Goal: Information Seeking & Learning: Learn about a topic

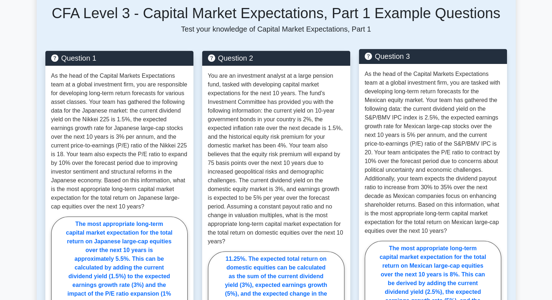
scroll to position [310, 0]
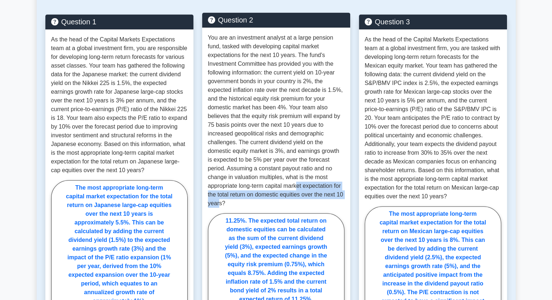
drag, startPoint x: 334, startPoint y: 193, endPoint x: 265, endPoint y: 189, distance: 69.4
click at [265, 189] on p "You are an investment analyst at a large pension fund, tasked with developing c…" at bounding box center [276, 120] width 136 height 174
click at [265, 188] on p "You are an investment analyst at a large pension fund, tasked with developing c…" at bounding box center [276, 120] width 136 height 174
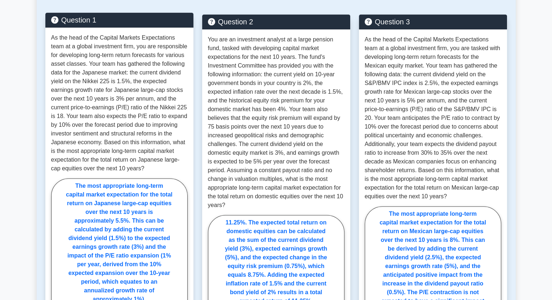
drag, startPoint x: 149, startPoint y: 167, endPoint x: 141, endPoint y: 169, distance: 7.5
click at [142, 169] on p "As the head of the Capital Markets Expectations team at a global investment fir…" at bounding box center [119, 102] width 136 height 139
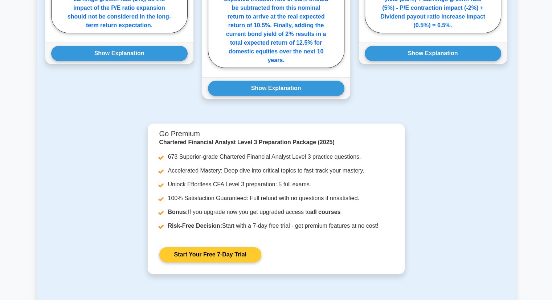
scroll to position [926, 0]
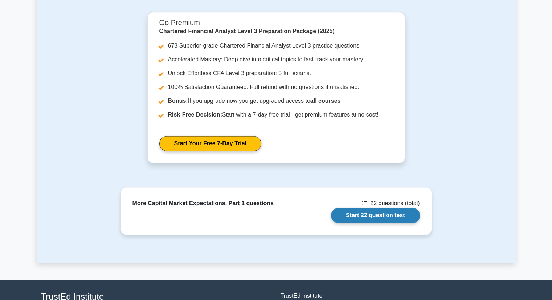
click at [361, 207] on link "Start 22 question test" at bounding box center [375, 214] width 89 height 15
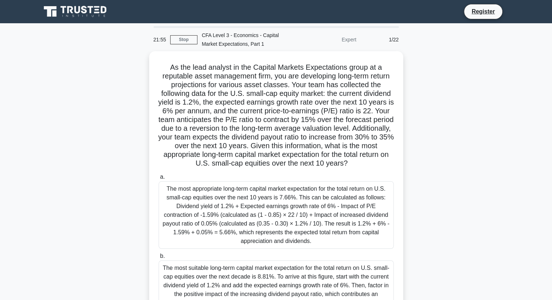
click at [400, 34] on div "1/22" at bounding box center [381, 39] width 42 height 15
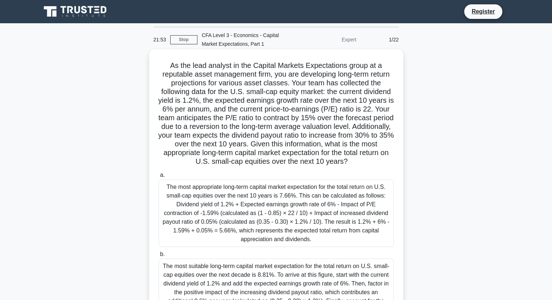
click at [272, 215] on div "The most appropriate long-term capital market expectation for the total return …" at bounding box center [275, 212] width 235 height 67
click at [158, 177] on input "a. The most appropriate long-term capital market expectation for the total retu…" at bounding box center [158, 175] width 0 height 5
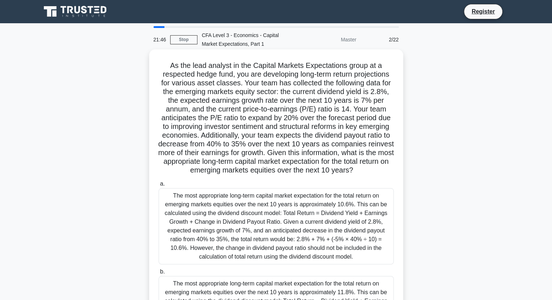
click at [273, 199] on div "The most appropriate long-term capital market expectation for the total return …" at bounding box center [275, 226] width 235 height 76
click at [158, 186] on input "a. The most appropriate long-term capital market expectation for the total retu…" at bounding box center [158, 183] width 0 height 5
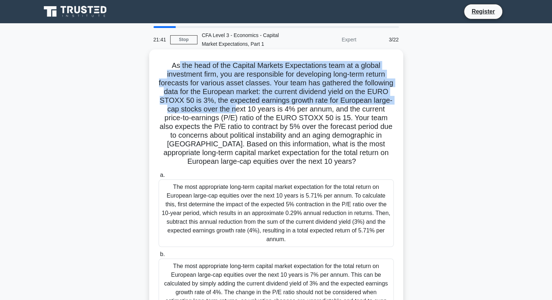
drag, startPoint x: 178, startPoint y: 61, endPoint x: 280, endPoint y: 107, distance: 111.8
click at [280, 107] on h5 "As the head of the Capital Markets Expectations team at a global investment fir…" at bounding box center [276, 113] width 236 height 105
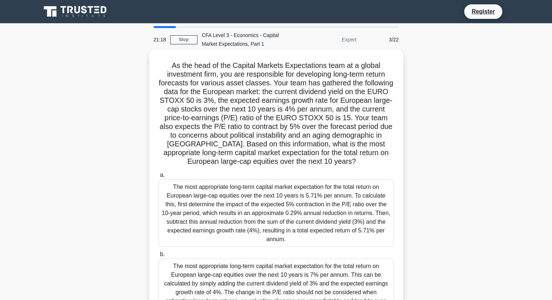
click at [275, 140] on h5 "As the head of the Capital Markets Expectations team at a global investment fir…" at bounding box center [276, 113] width 236 height 105
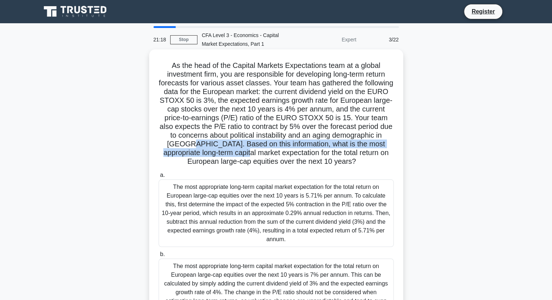
drag, startPoint x: 241, startPoint y: 147, endPoint x: 310, endPoint y: 150, distance: 69.0
click at [310, 150] on h5 "As the head of the Capital Markets Expectations team at a global investment fir…" at bounding box center [276, 113] width 236 height 105
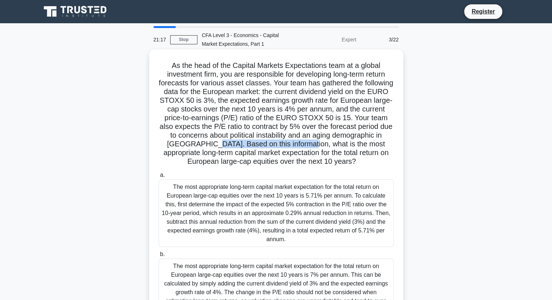
drag, startPoint x: 269, startPoint y: 143, endPoint x: 354, endPoint y: 147, distance: 84.9
click at [354, 147] on h5 "As the head of the Capital Markets Expectations team at a global investment fir…" at bounding box center [276, 113] width 236 height 105
drag, startPoint x: 354, startPoint y: 147, endPoint x: 349, endPoint y: 150, distance: 6.0
click at [354, 147] on h5 "As the head of the Capital Markets Expectations team at a global investment fir…" at bounding box center [276, 113] width 236 height 105
click at [206, 154] on h5 "As the head of the Capital Markets Expectations team at a global investment fir…" at bounding box center [276, 113] width 236 height 105
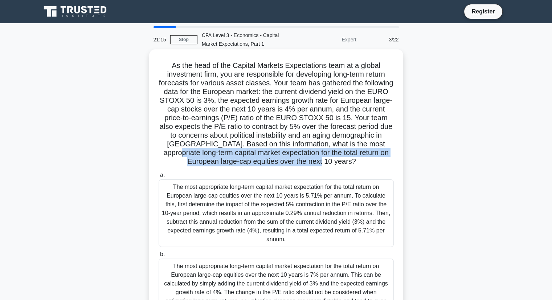
drag, startPoint x: 246, startPoint y: 156, endPoint x: 379, endPoint y: 160, distance: 132.4
click at [379, 160] on h5 "As the head of the Capital Markets Expectations team at a global investment fir…" at bounding box center [276, 113] width 236 height 105
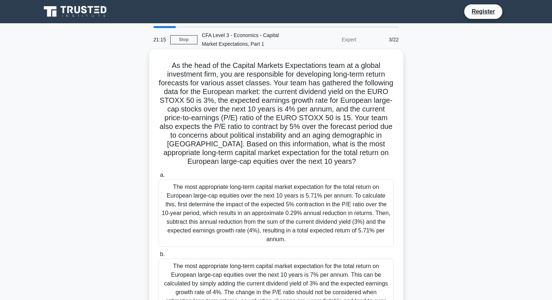
click at [379, 160] on h5 "As the head of the Capital Markets Expectations team at a global investment fir…" at bounding box center [276, 113] width 236 height 105
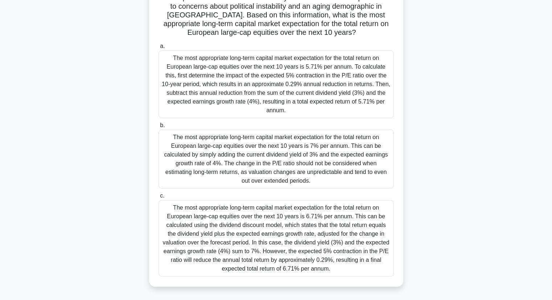
click at [320, 217] on div "The most appropriate long-term capital market expectation for the total return …" at bounding box center [275, 238] width 235 height 76
click at [158, 198] on input "c. The most appropriate long-term capital market expectation for the total retu…" at bounding box center [158, 195] width 0 height 5
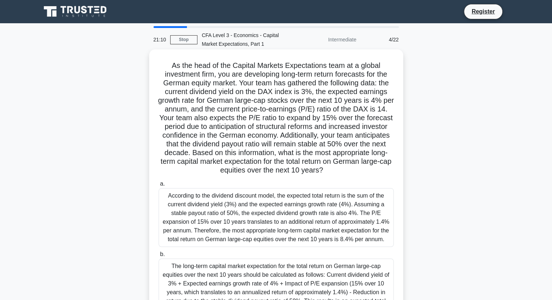
click at [319, 224] on div "According to the dividend discount model, the expected total return is the sum …" at bounding box center [275, 217] width 235 height 59
click at [158, 186] on input "a. According to the dividend discount model, the expected total return is the s…" at bounding box center [158, 183] width 0 height 5
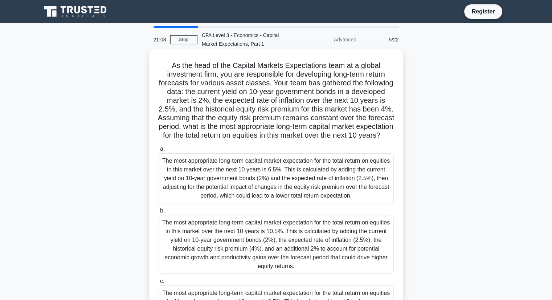
drag, startPoint x: 318, startPoint y: 145, endPoint x: 181, endPoint y: 123, distance: 138.1
click at [181, 123] on h5 "As the head of the Capital Markets Expectations team at a global investment fir…" at bounding box center [276, 100] width 236 height 79
click at [223, 182] on div "The most appropriate long-term capital market expectation for the total return …" at bounding box center [275, 178] width 235 height 50
click at [158, 151] on input "a. The most appropriate long-term capital market expectation for the total retu…" at bounding box center [158, 149] width 0 height 5
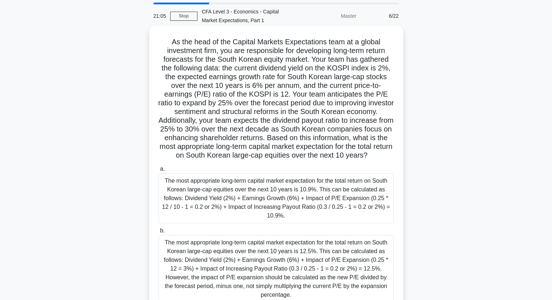
scroll to position [73, 0]
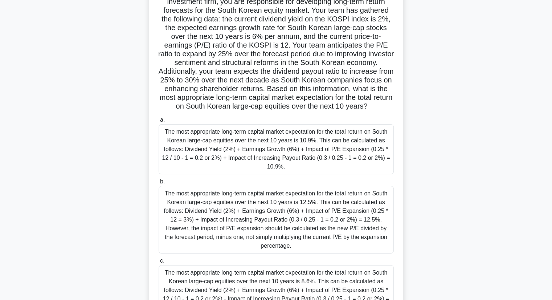
click at [313, 219] on div "The most appropriate long-term capital market expectation for the total return …" at bounding box center [275, 219] width 235 height 67
click at [158, 184] on input "b. The most appropriate long-term capital market expectation for the total retu…" at bounding box center [158, 181] width 0 height 5
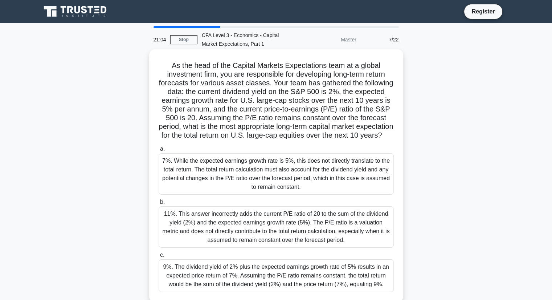
scroll to position [0, 0]
click at [311, 224] on div "11%. This answer incorrectly adds the current P/E ratio of 20 to the sum of the…" at bounding box center [275, 226] width 235 height 41
click at [158, 204] on input "b. 11%. This answer incorrectly adds the current P/E ratio of 20 to the sum of …" at bounding box center [158, 201] width 0 height 5
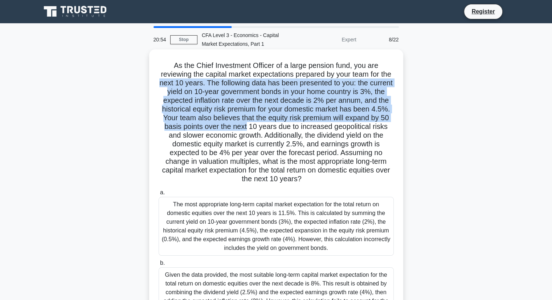
drag, startPoint x: 210, startPoint y: 93, endPoint x: 299, endPoint y: 129, distance: 95.6
click at [299, 129] on h5 "As the Chief Investment Officer of a large pension fund, you are reviewing the …" at bounding box center [276, 122] width 236 height 123
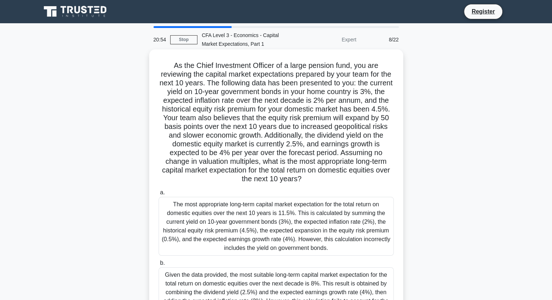
click at [300, 130] on h5 "As the Chief Investment Officer of a large pension fund, you are reviewing the …" at bounding box center [276, 122] width 236 height 123
click at [291, 218] on div "The most appropriate long-term capital market expectation for the total return …" at bounding box center [275, 226] width 235 height 59
click at [158, 195] on input "a. The most appropriate long-term capital market expectation for the total retu…" at bounding box center [158, 192] width 0 height 5
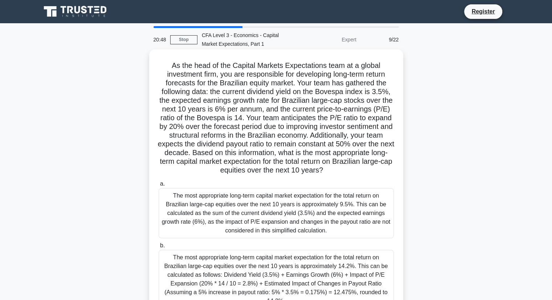
click at [296, 221] on div "The most appropriate long-term capital market expectation for the total return …" at bounding box center [275, 213] width 235 height 50
click at [158, 186] on input "a. The most appropriate long-term capital market expectation for the total retu…" at bounding box center [158, 183] width 0 height 5
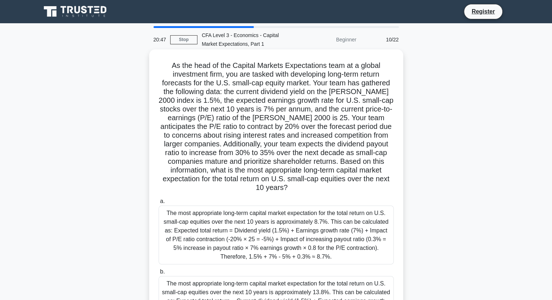
click at [290, 226] on div "The most appropriate long-term capital market expectation for the total return …" at bounding box center [275, 234] width 235 height 59
click at [158, 203] on input "a. The most appropriate long-term capital market expectation for the total retu…" at bounding box center [158, 201] width 0 height 5
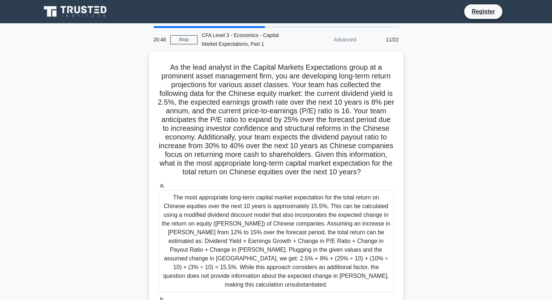
click at [290, 226] on div "The most appropriate long-term capital market expectation for the total return …" at bounding box center [275, 241] width 235 height 102
click at [158, 188] on input "a." at bounding box center [158, 185] width 0 height 5
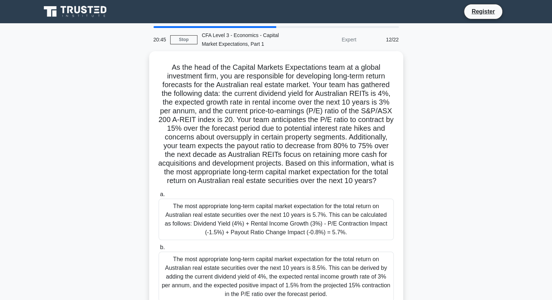
click at [290, 226] on div "The most appropriate long-term capital market expectation for the total return …" at bounding box center [275, 218] width 235 height 41
click at [158, 197] on input "a. The most appropriate long-term capital market expectation for the total retu…" at bounding box center [158, 194] width 0 height 5
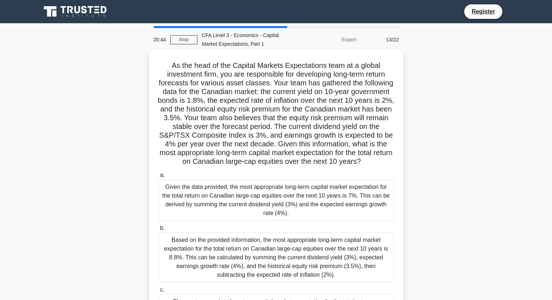
click at [292, 195] on div "Given the data provided, the most appropriate long-term capital market expectat…" at bounding box center [275, 199] width 235 height 41
click at [158, 177] on input "a. Given the data provided, the most appropriate long-term capital market expec…" at bounding box center [158, 175] width 0 height 5
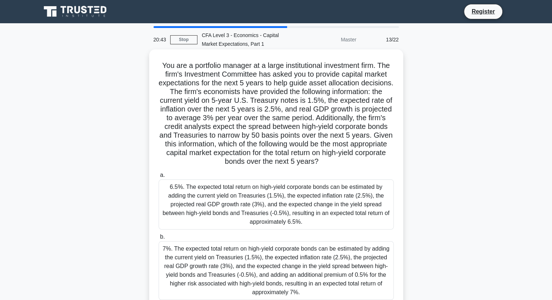
click at [292, 206] on div "6.5%. The expected total return on high-yield corporate bonds can be estimated …" at bounding box center [275, 204] width 235 height 50
click at [158, 177] on input "a. 6.5%. The expected total return on high-yield corporate bonds can be estimat…" at bounding box center [158, 175] width 0 height 5
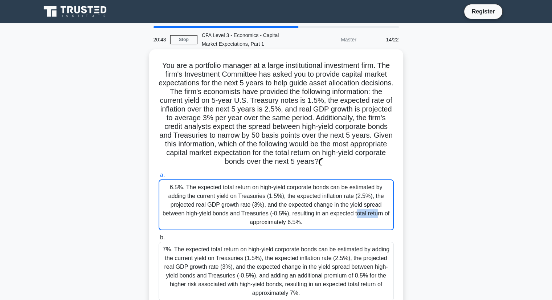
click at [292, 206] on div "6.5%. The expected total return on high-yield corporate bonds can be estimated …" at bounding box center [275, 204] width 235 height 51
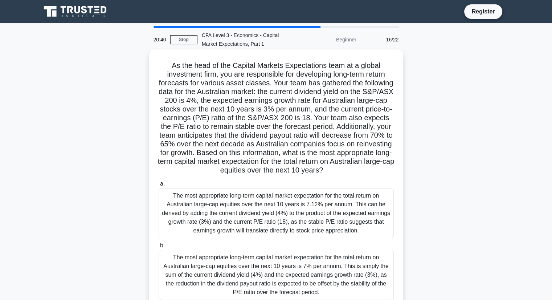
click at [304, 233] on div "The most appropriate long-term capital market expectation for the total return …" at bounding box center [275, 213] width 235 height 50
click at [158, 186] on input "a. The most appropriate long-term capital market expectation for the total retu…" at bounding box center [158, 183] width 0 height 5
